Goal: Task Accomplishment & Management: Manage account settings

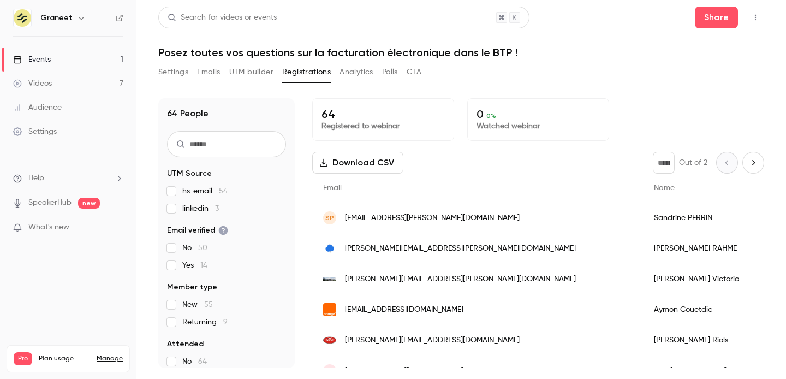
click at [180, 69] on button "Settings" at bounding box center [173, 71] width 30 height 17
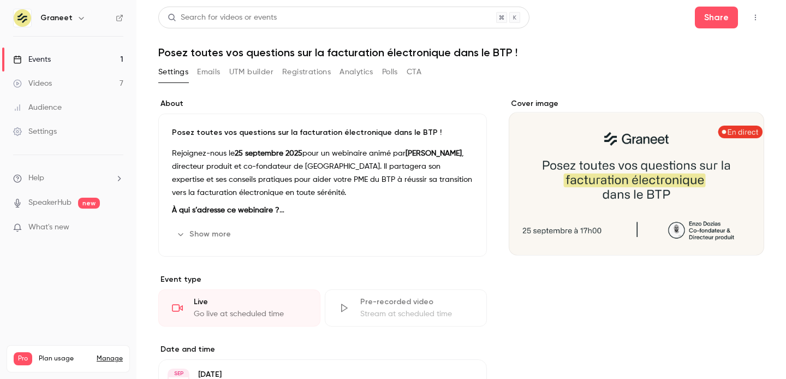
scroll to position [107, 0]
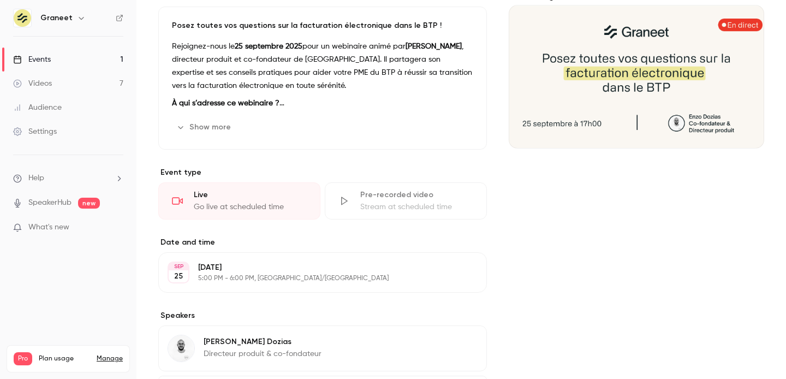
click at [218, 173] on p "Event type" at bounding box center [322, 172] width 329 height 11
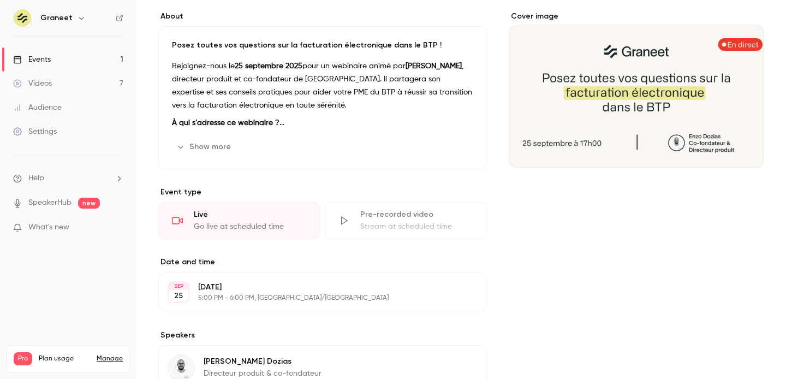
scroll to position [0, 0]
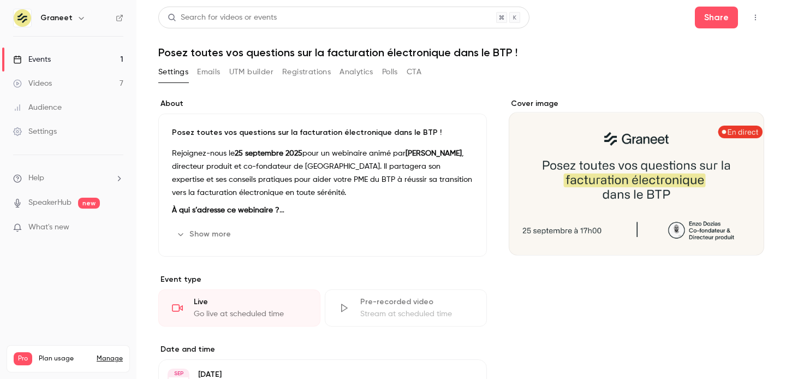
click at [760, 19] on button "button" at bounding box center [755, 17] width 17 height 17
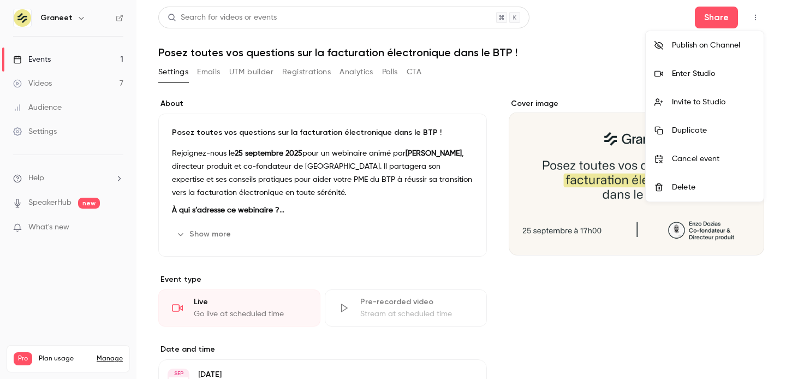
click at [669, 73] on div at bounding box center [663, 73] width 17 height 9
